Goal: Task Accomplishment & Management: Manage account settings

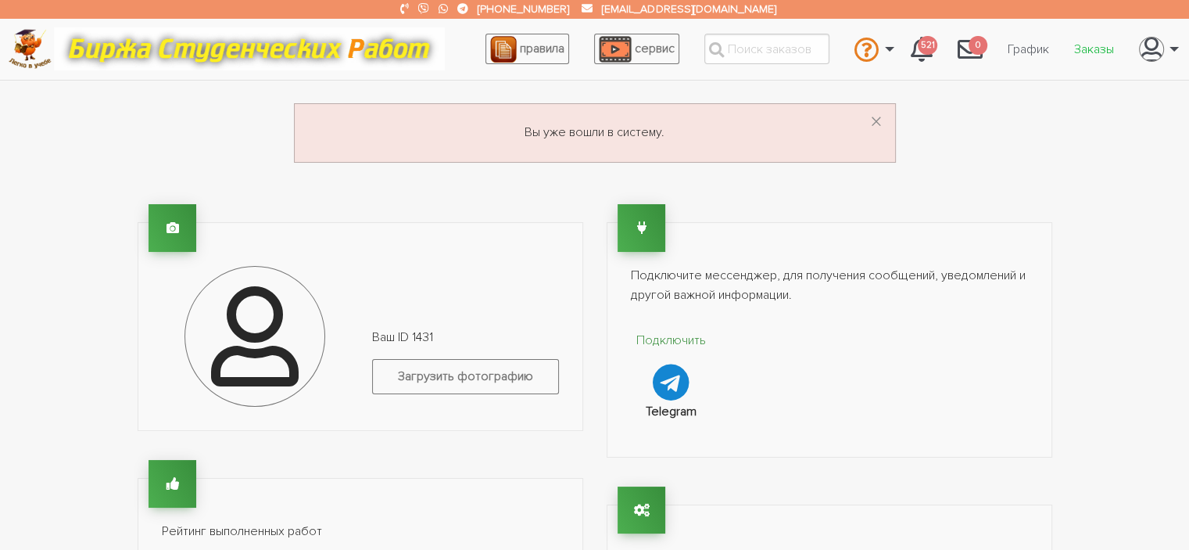
click at [1093, 51] on link "Заказы" at bounding box center [1094, 49] width 65 height 30
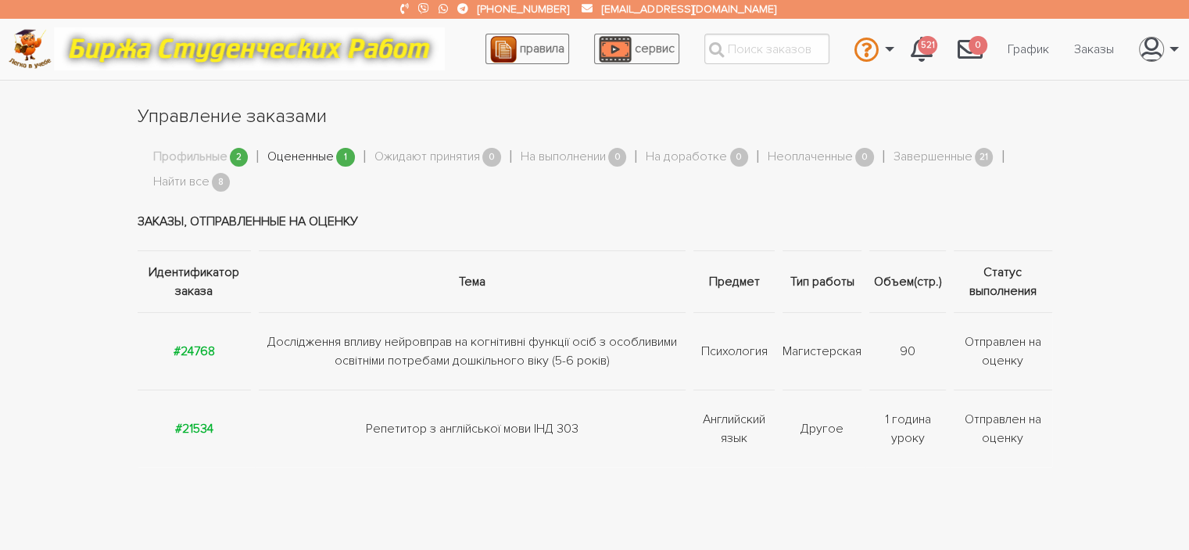
click at [315, 156] on link "Оцененные" at bounding box center [300, 157] width 66 height 20
